Goal: Find specific page/section: Find specific page/section

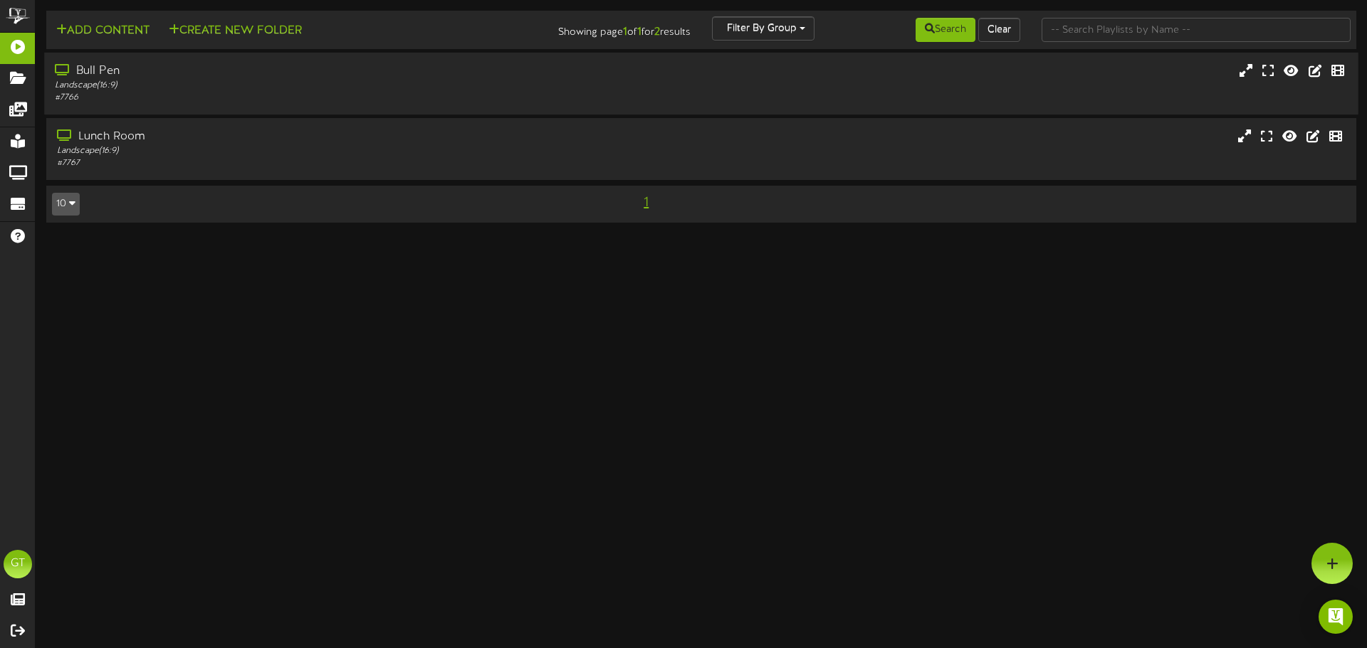
click at [521, 80] on div "Landscape ( 16:9 )" at bounding box center [318, 86] width 526 height 12
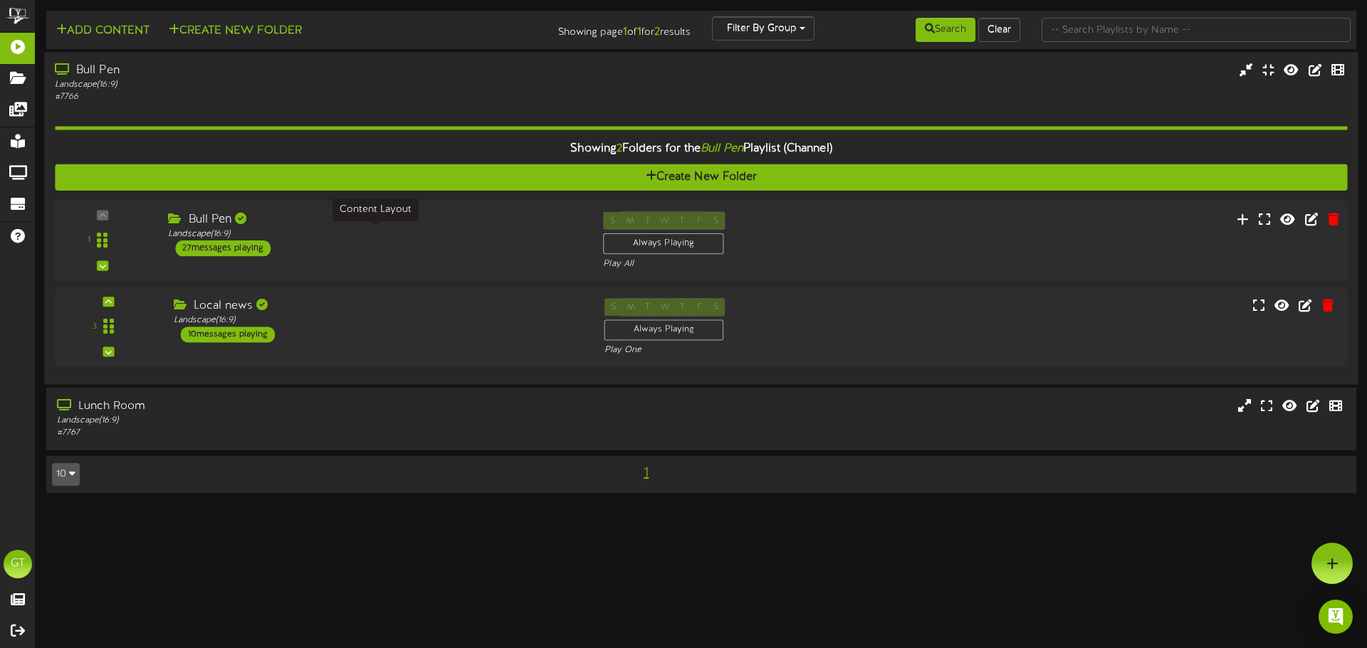
click at [411, 231] on div "Landscape ( 16:9 )" at bounding box center [375, 234] width 414 height 12
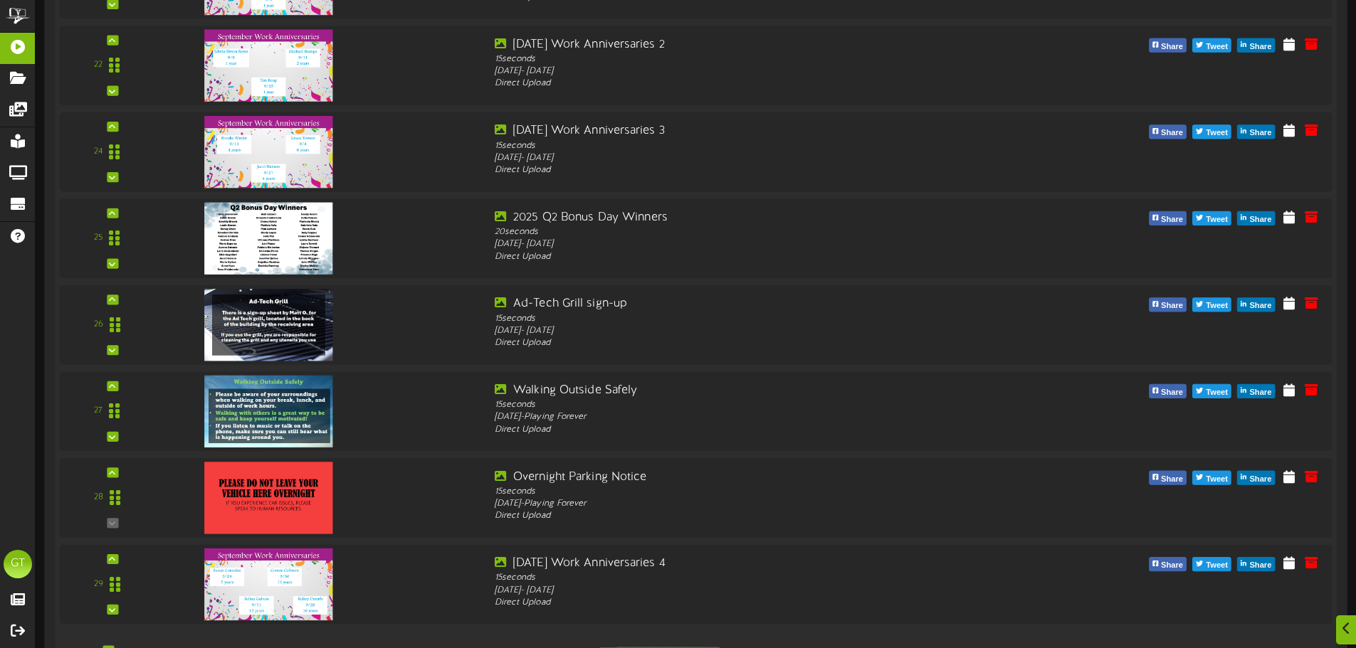
scroll to position [2254, 0]
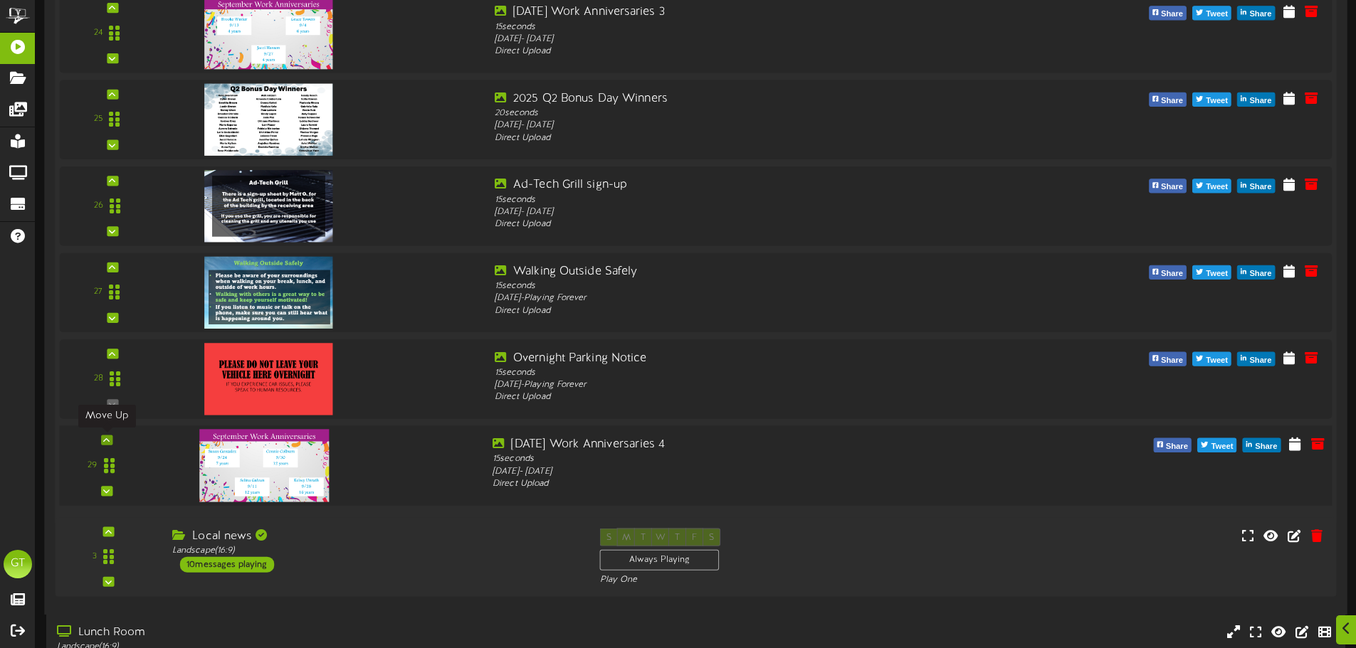
click at [101, 439] on div at bounding box center [106, 440] width 11 height 10
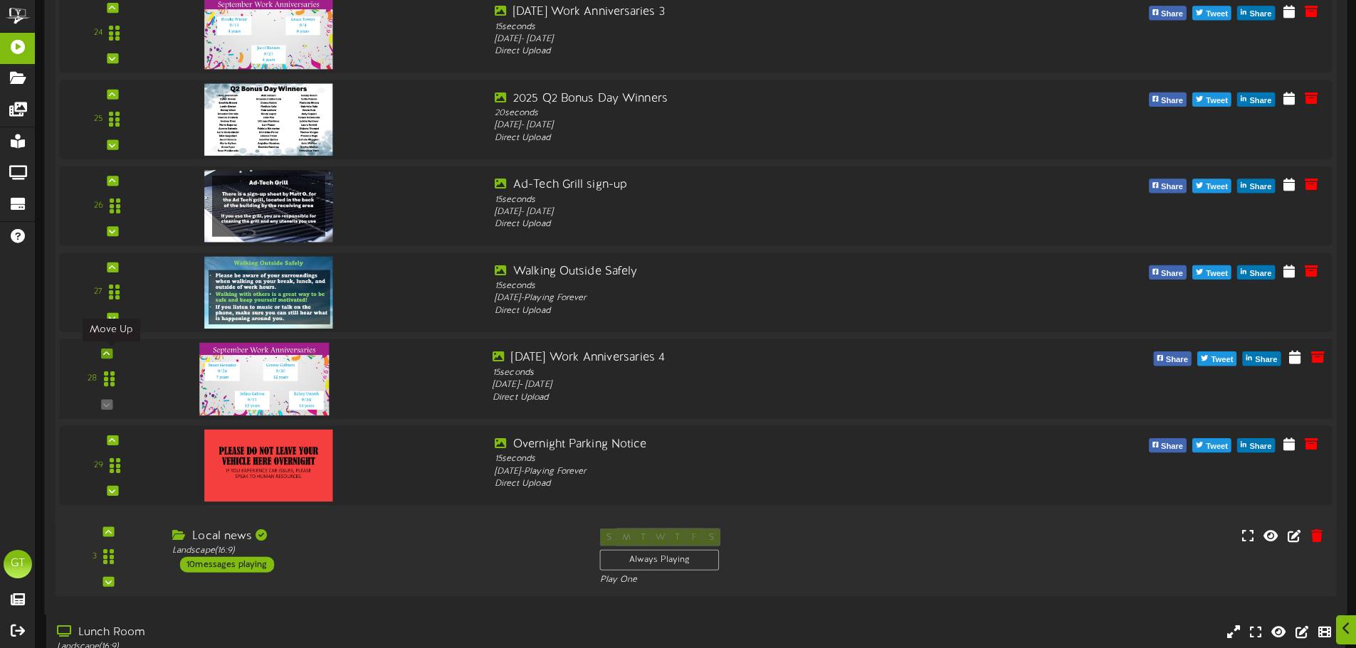
click at [107, 354] on icon at bounding box center [106, 353] width 6 height 7
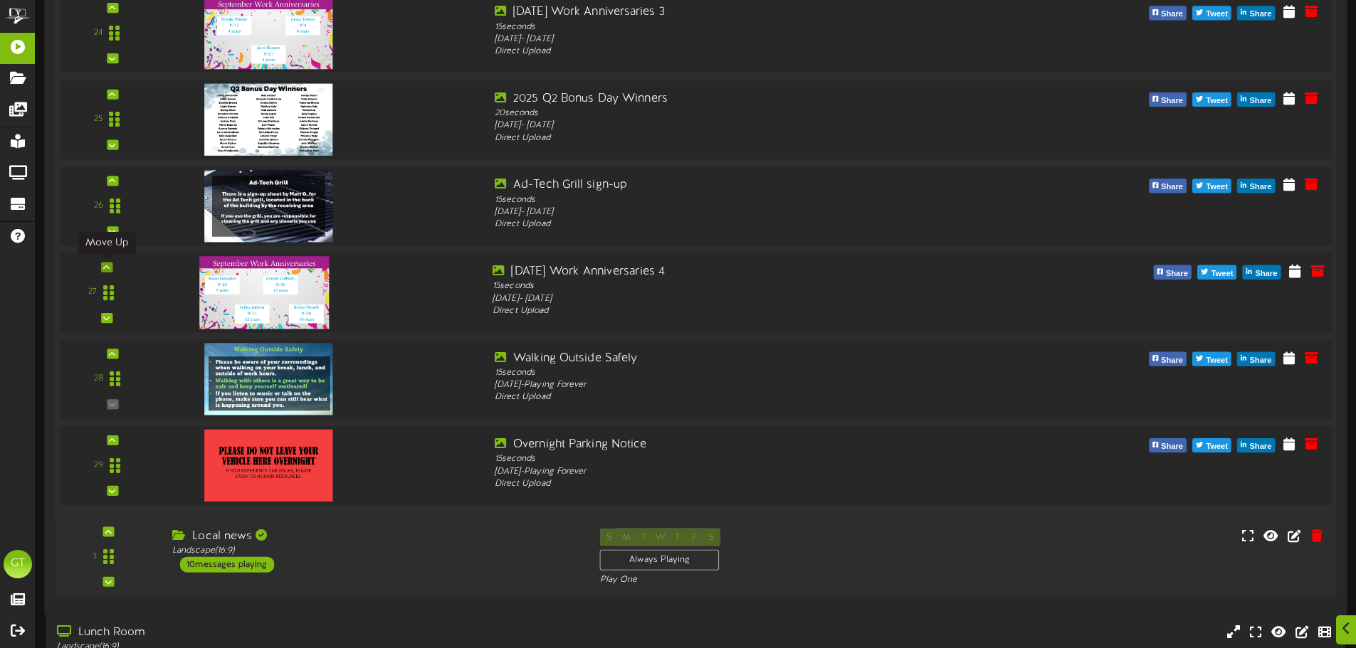
click at [106, 266] on icon at bounding box center [106, 266] width 6 height 7
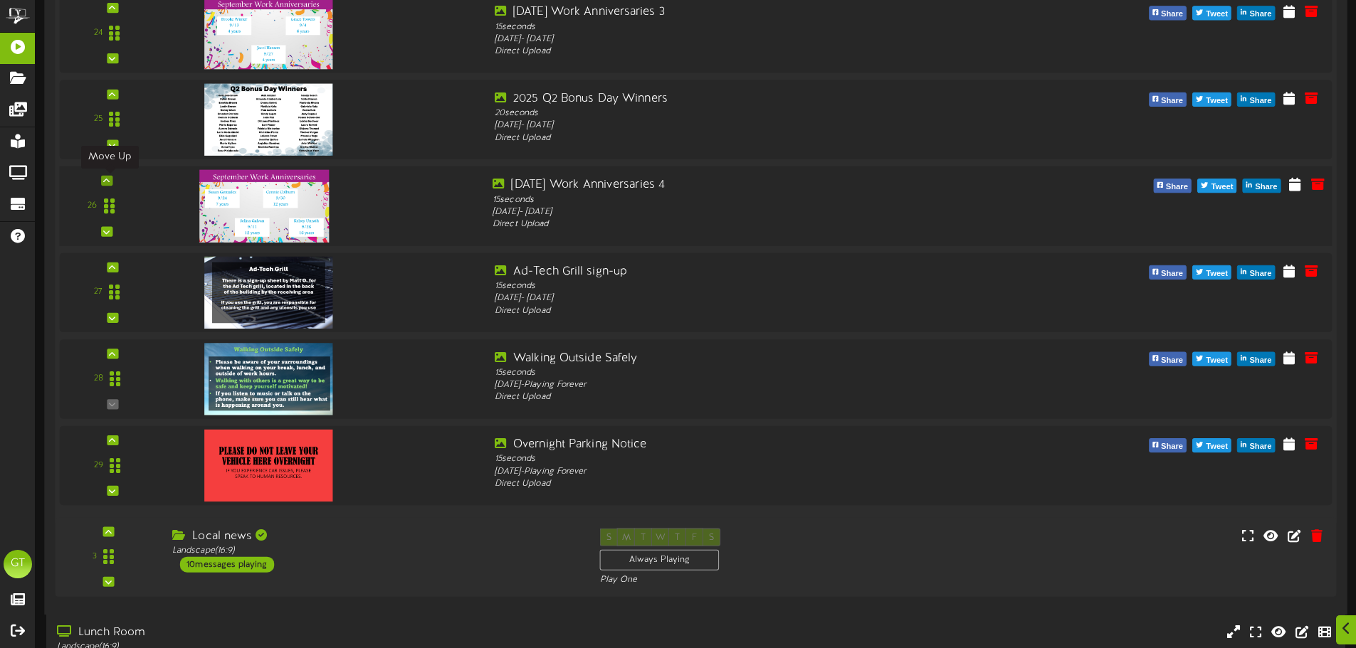
click at [107, 179] on icon at bounding box center [106, 180] width 6 height 7
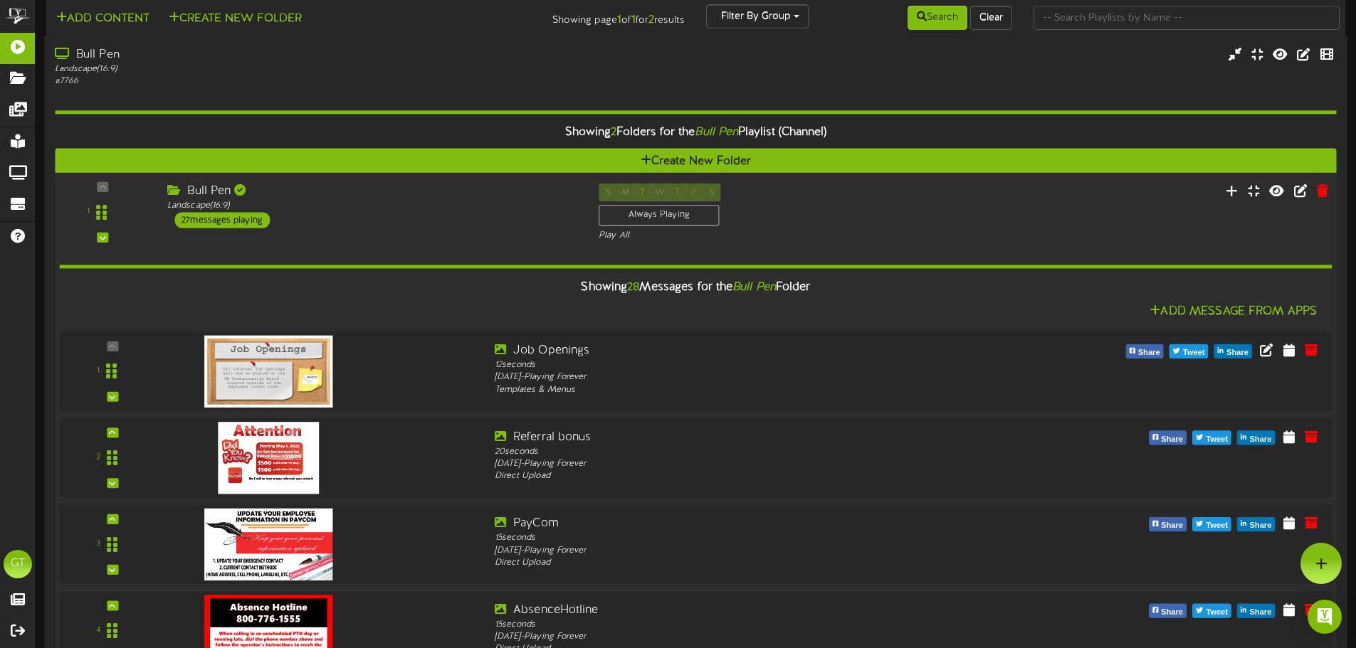
scroll to position [0, 0]
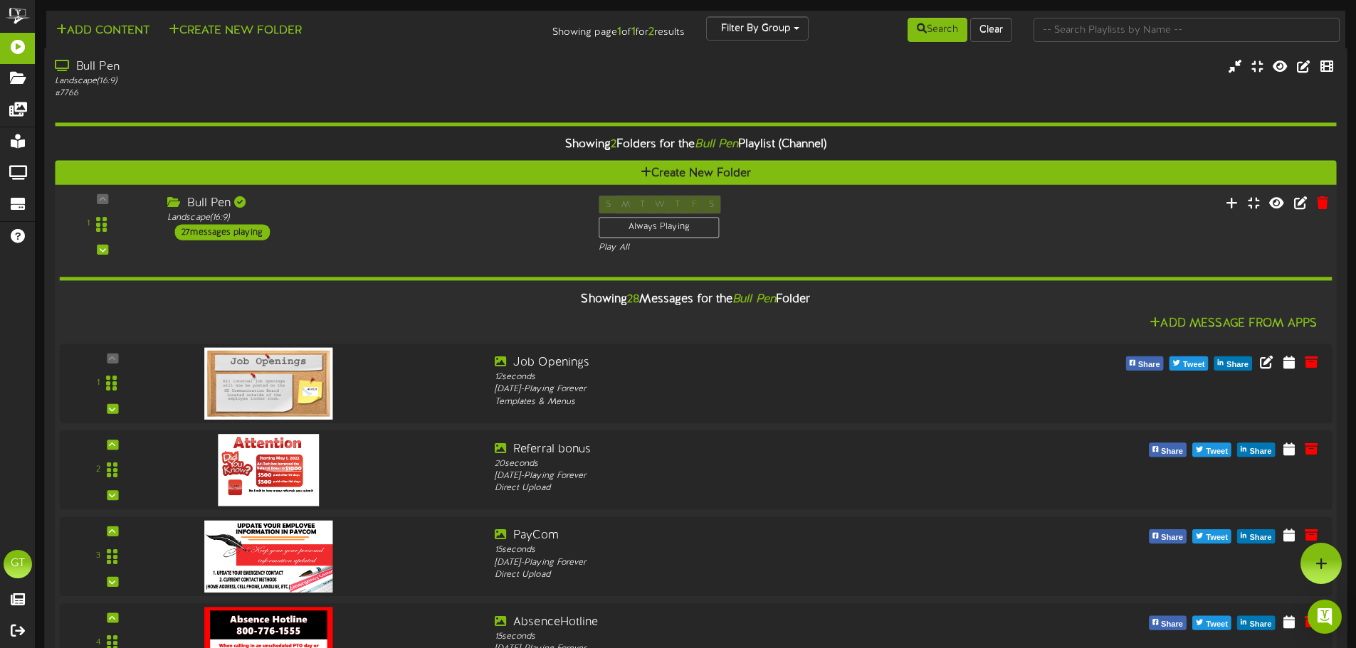
click at [372, 240] on div "Bull Pen Landscape ( 16:9 ) 27 messages playing" at bounding box center [372, 218] width 431 height 45
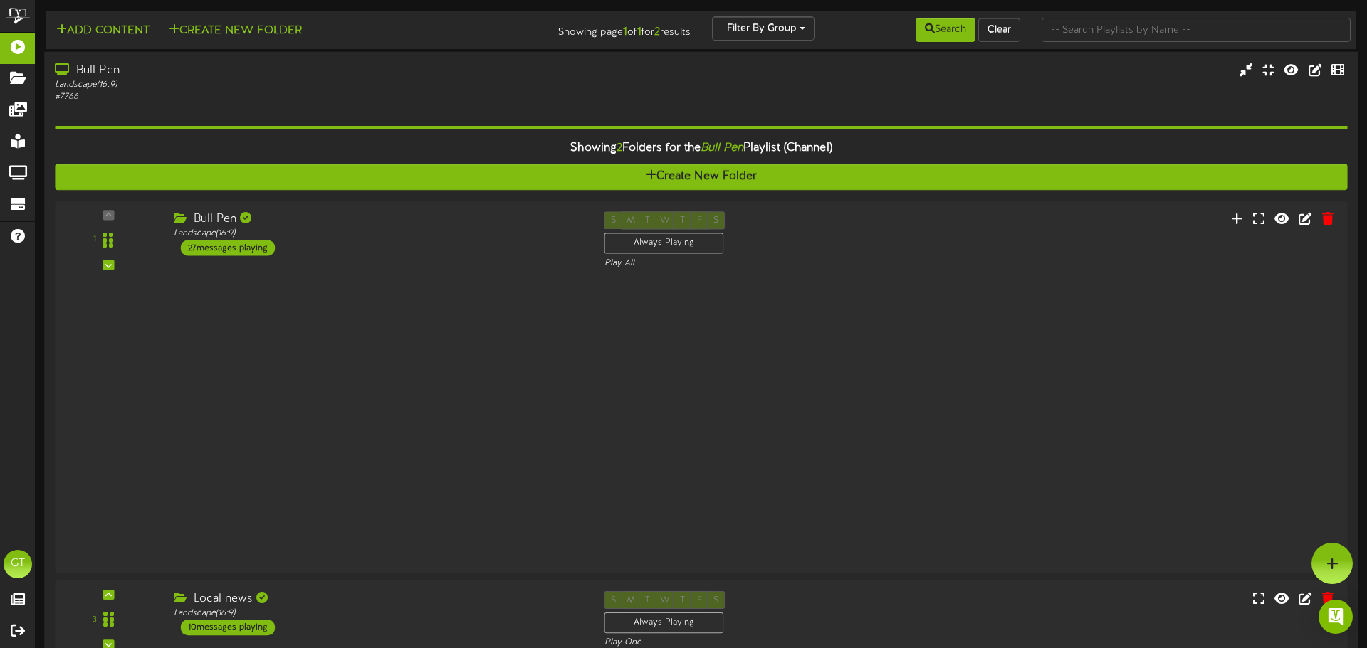
click at [388, 95] on div "# 7766" at bounding box center [318, 97] width 526 height 12
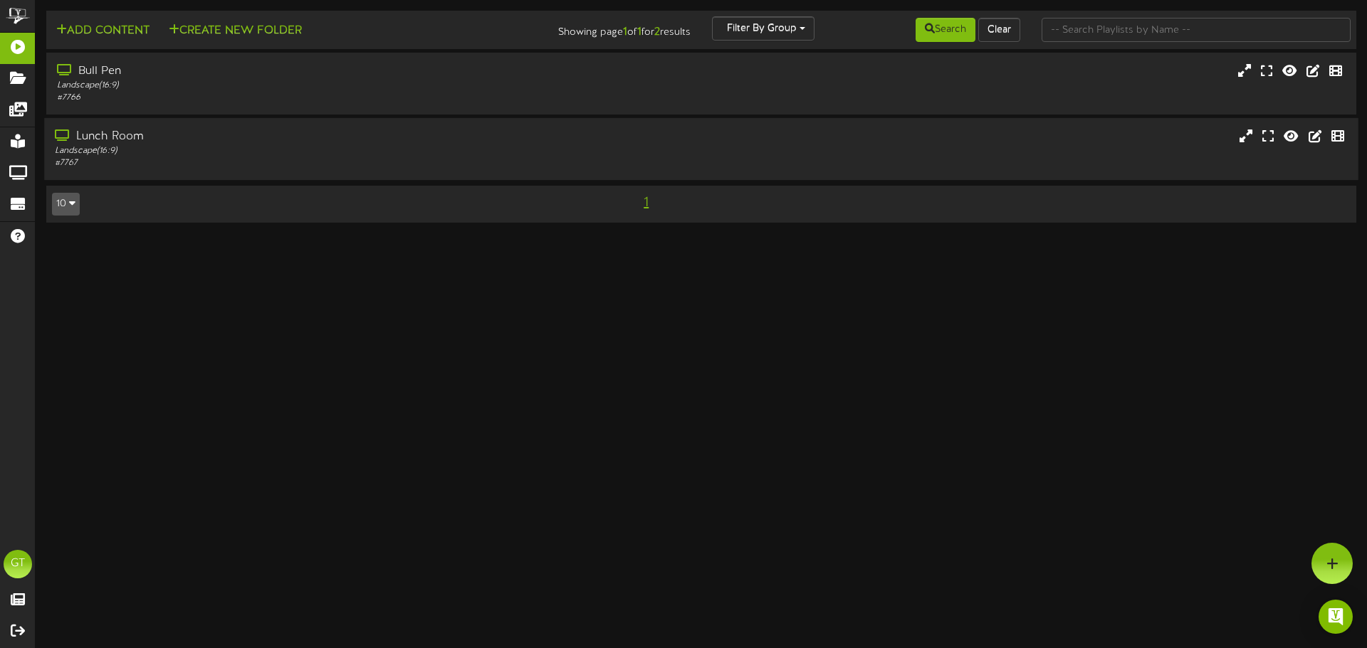
click at [414, 172] on div "Lunch Room Landscape ( 16:9 ) # 7767" at bounding box center [701, 149] width 1314 height 62
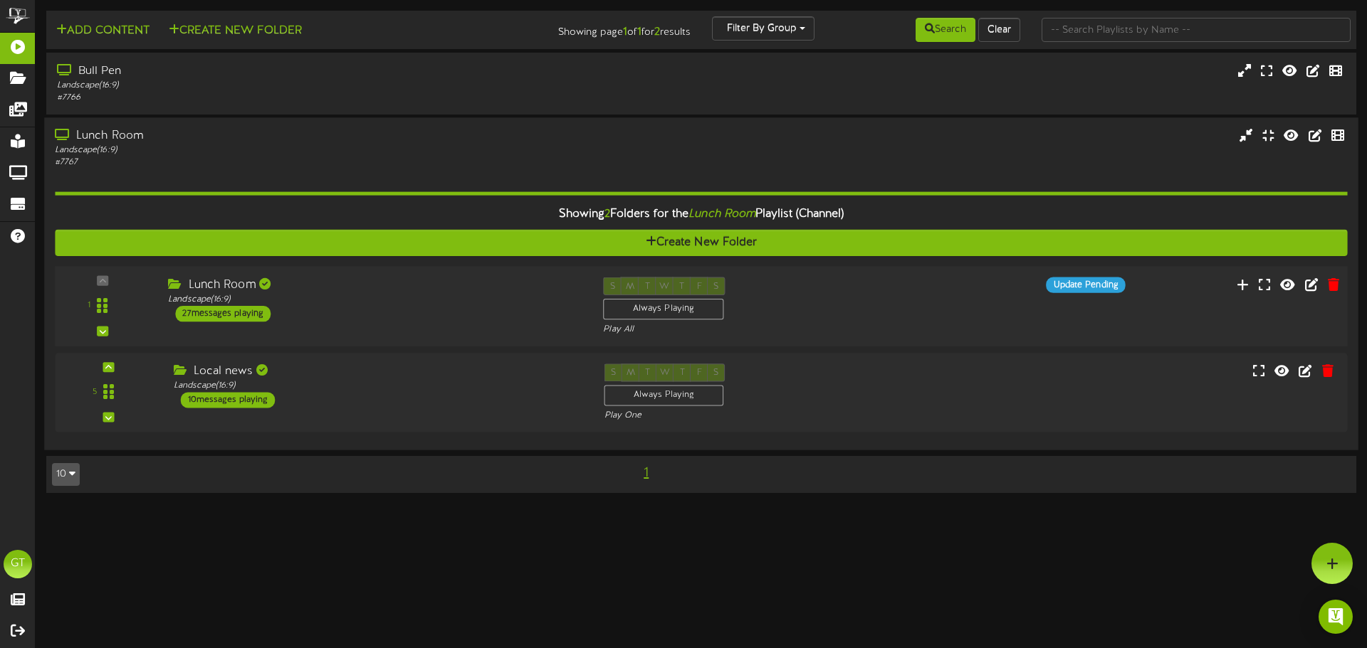
click at [416, 290] on div "Lunch Room" at bounding box center [375, 286] width 414 height 16
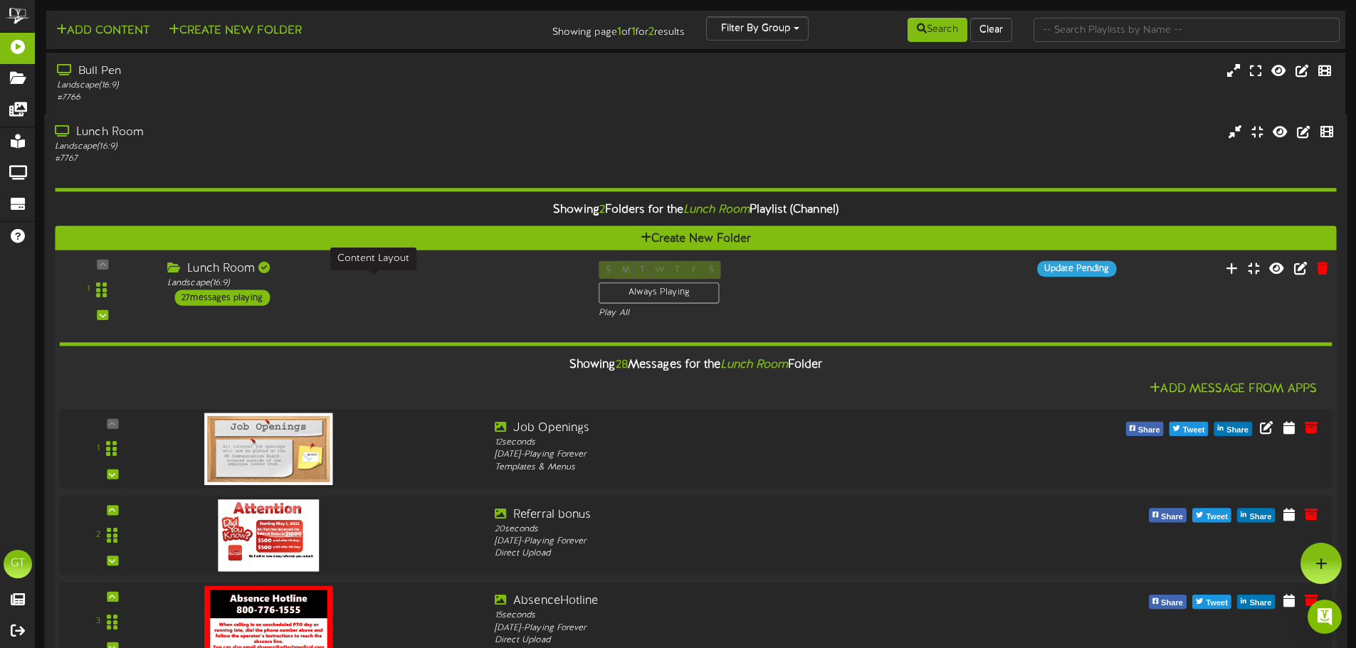
click at [475, 284] on div "Landscape ( 16:9 )" at bounding box center [372, 284] width 410 height 12
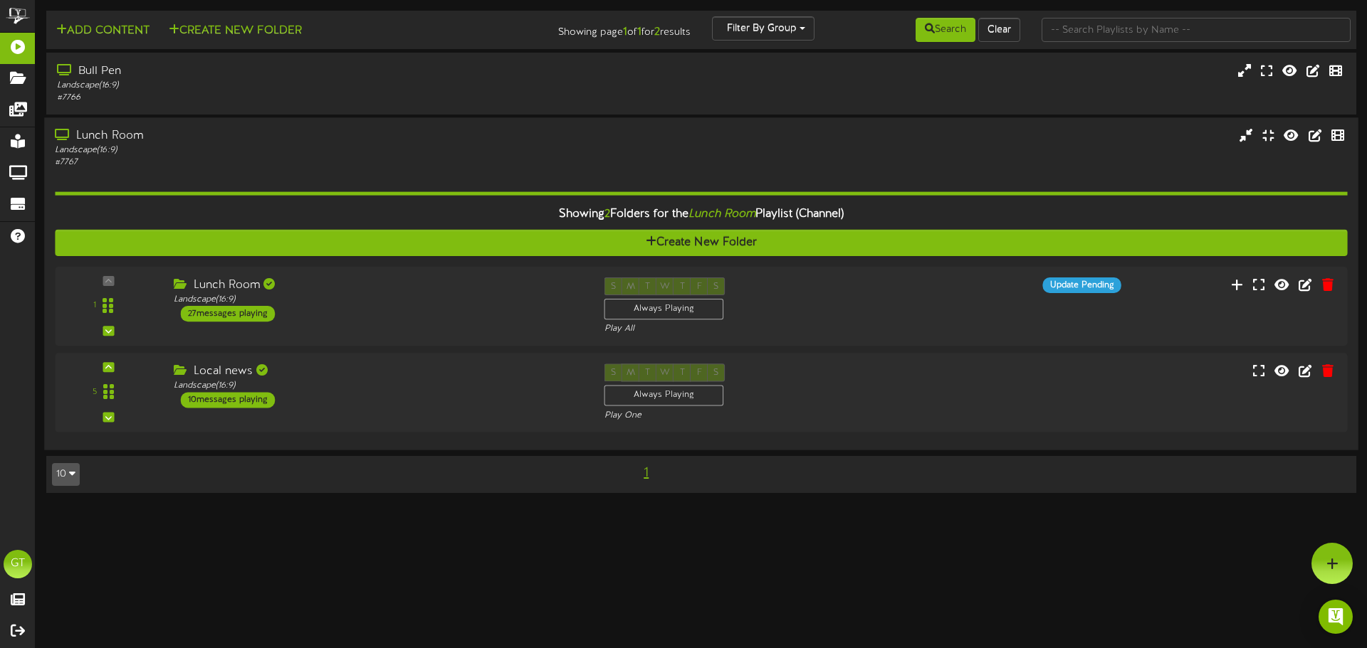
click at [446, 171] on div "Showing 2 Folders for the Lunch Room Playlist (Channel) Create New Folder 1 Lun…" at bounding box center [701, 304] width 1292 height 270
